Goal: Navigation & Orientation: Find specific page/section

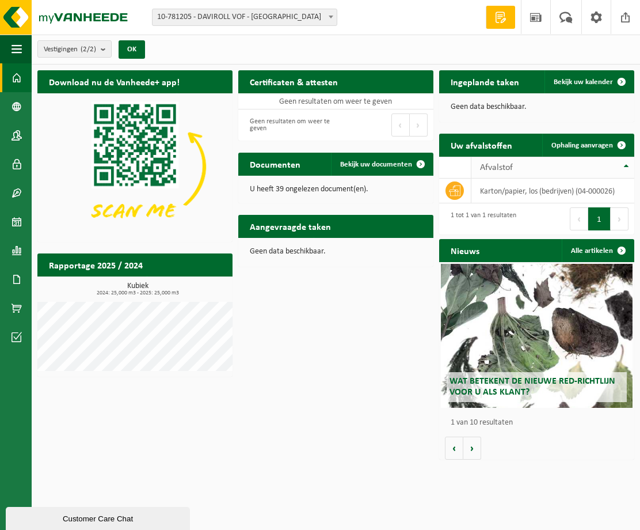
click at [625, 165] on th "Afvalstof" at bounding box center [552, 168] width 163 height 22
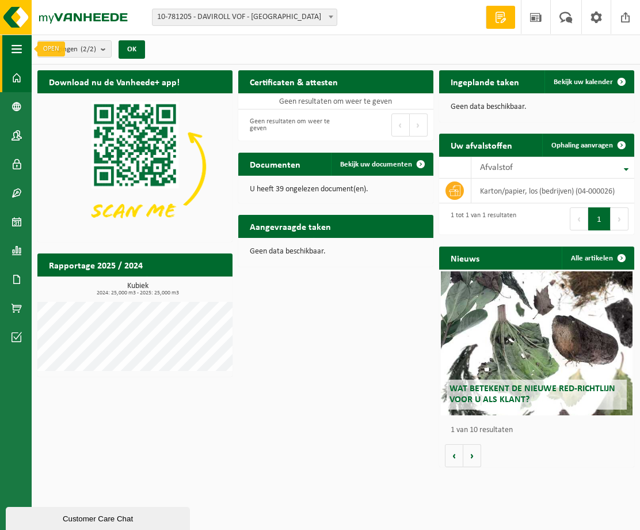
click at [15, 51] on span "button" at bounding box center [17, 49] width 10 height 29
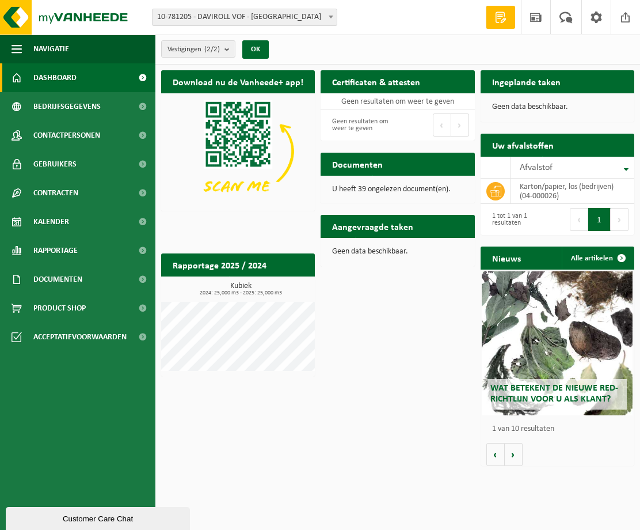
click at [144, 79] on span at bounding box center [142, 77] width 26 height 29
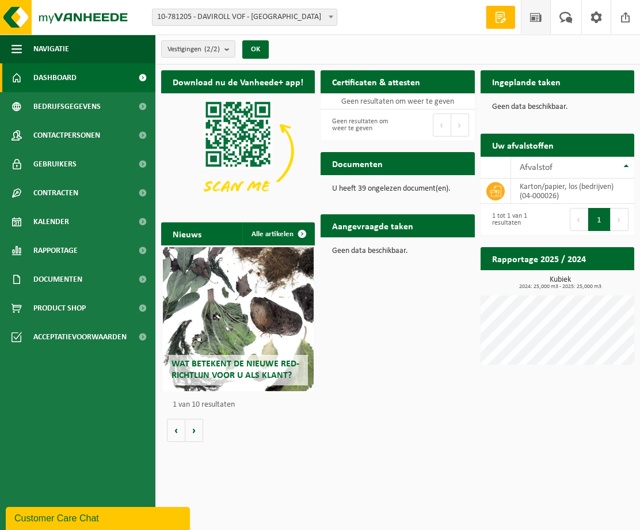
click at [534, 22] on span at bounding box center [535, 17] width 17 height 34
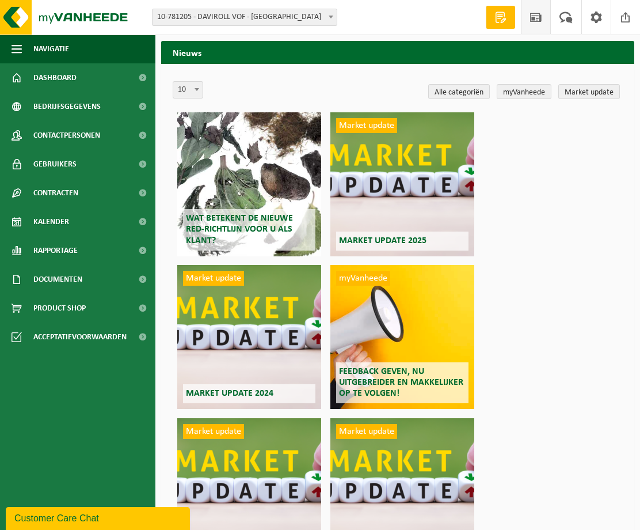
click at [500, 16] on span at bounding box center [500, 18] width 17 height 12
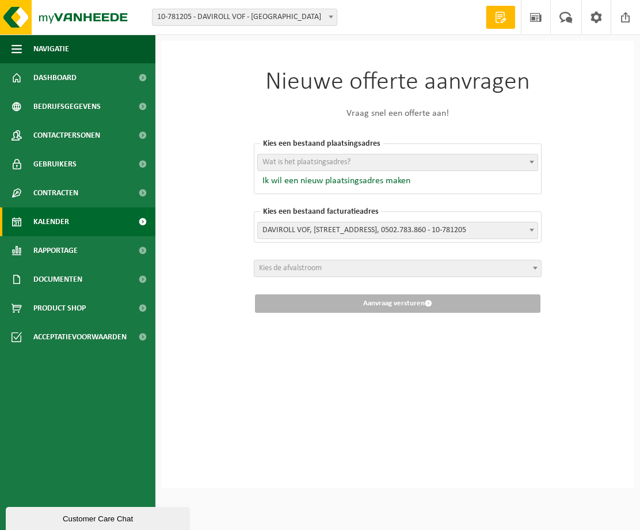
click at [139, 220] on span at bounding box center [142, 221] width 26 height 29
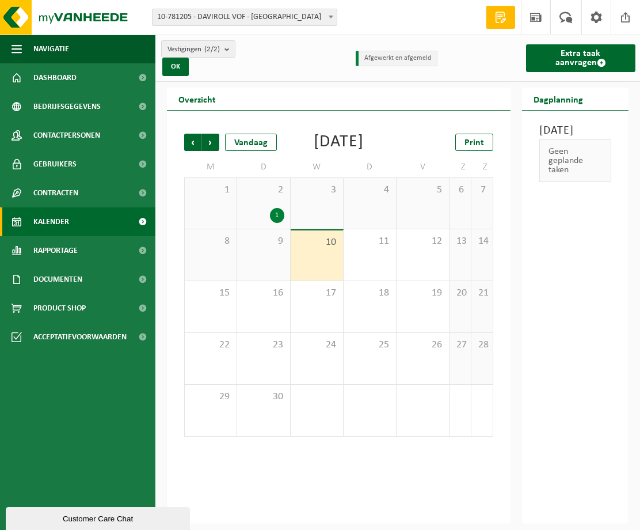
click at [278, 223] on div "1" at bounding box center [277, 215] width 14 height 15
